Goal: Find specific page/section: Find specific page/section

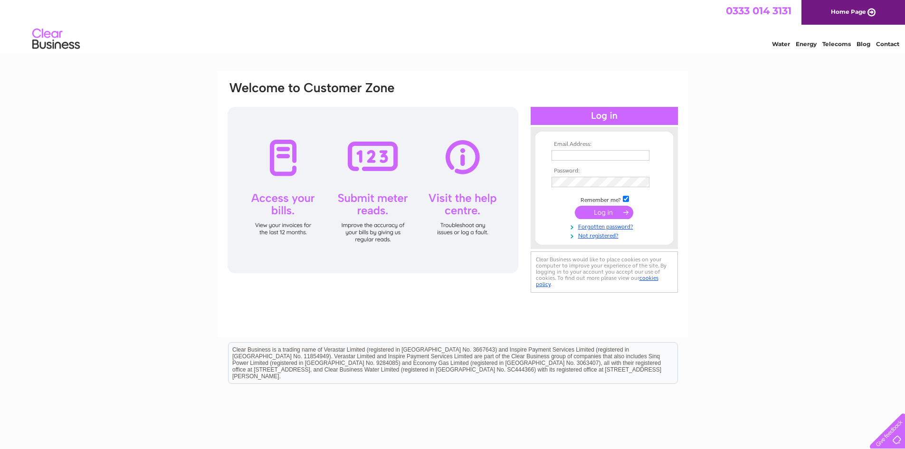
type input "[EMAIL_ADDRESS][DOMAIN_NAME]"
click at [611, 210] on input "submit" at bounding box center [604, 212] width 58 height 13
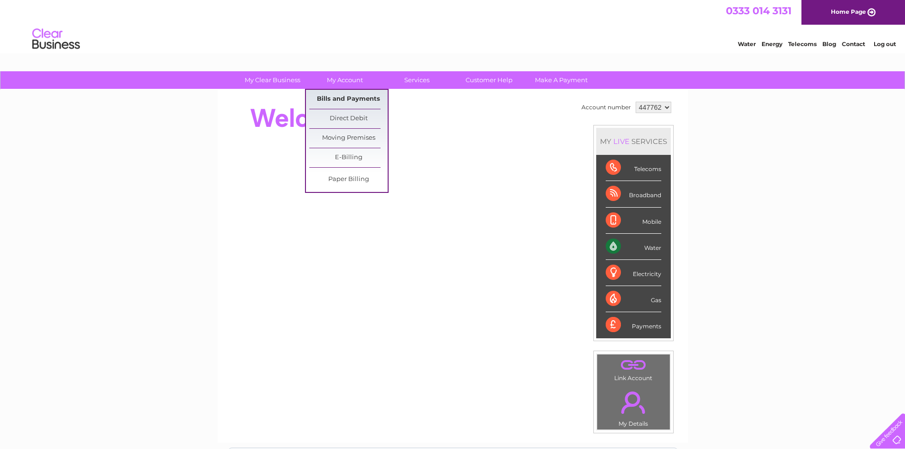
click at [335, 95] on link "Bills and Payments" at bounding box center [348, 99] width 78 height 19
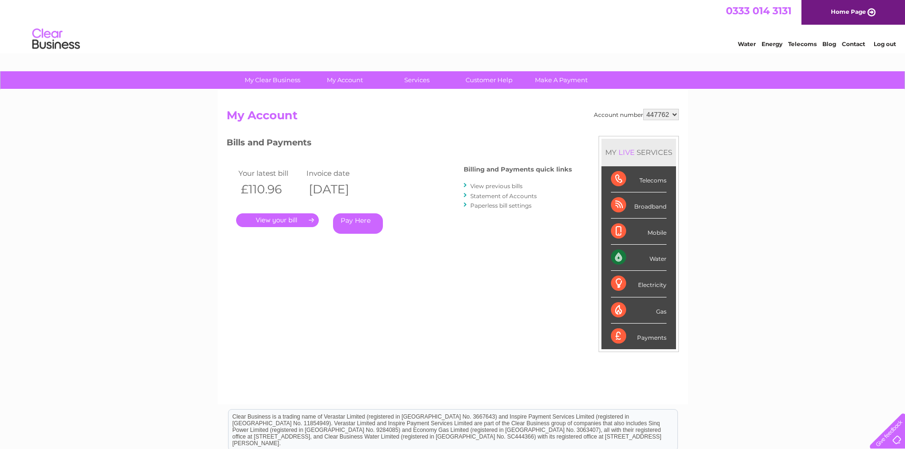
click at [292, 219] on link "." at bounding box center [277, 220] width 83 height 14
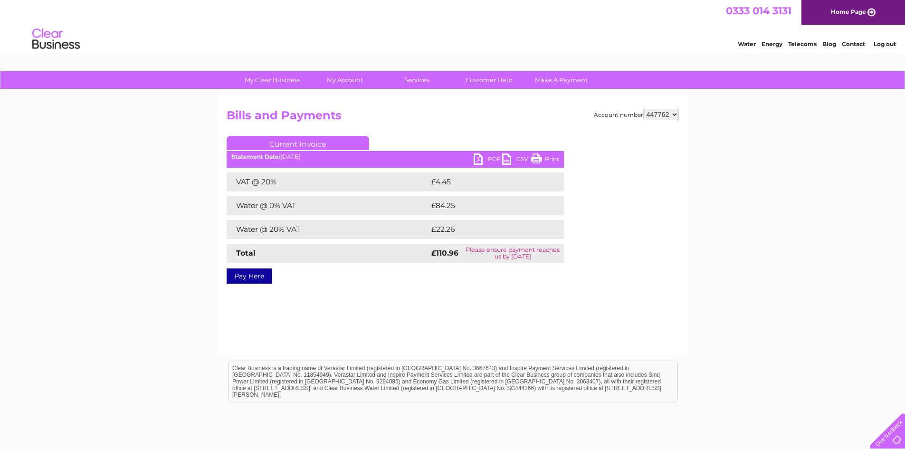
click at [480, 158] on link "PDF" at bounding box center [488, 161] width 29 height 14
